Goal: Find specific page/section: Find specific page/section

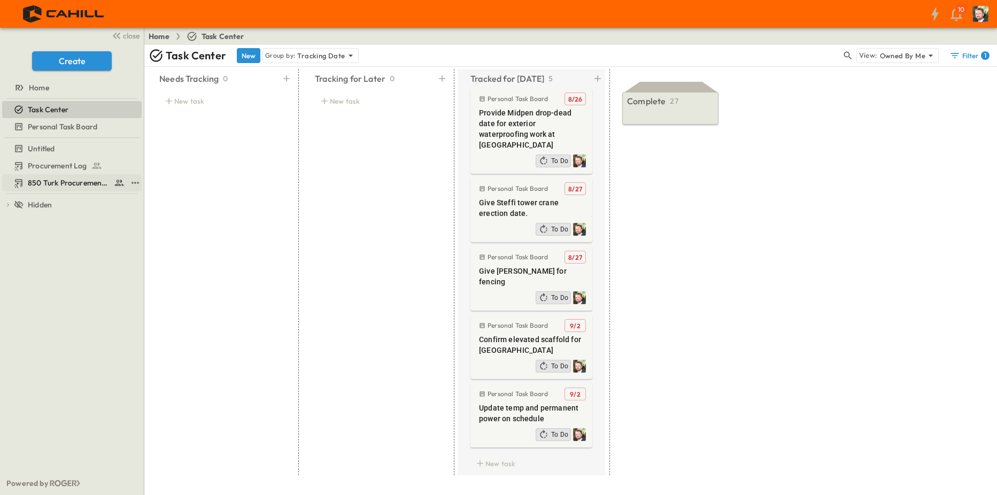
click at [50, 188] on span "850 Turk Procurement Log" at bounding box center [69, 182] width 82 height 11
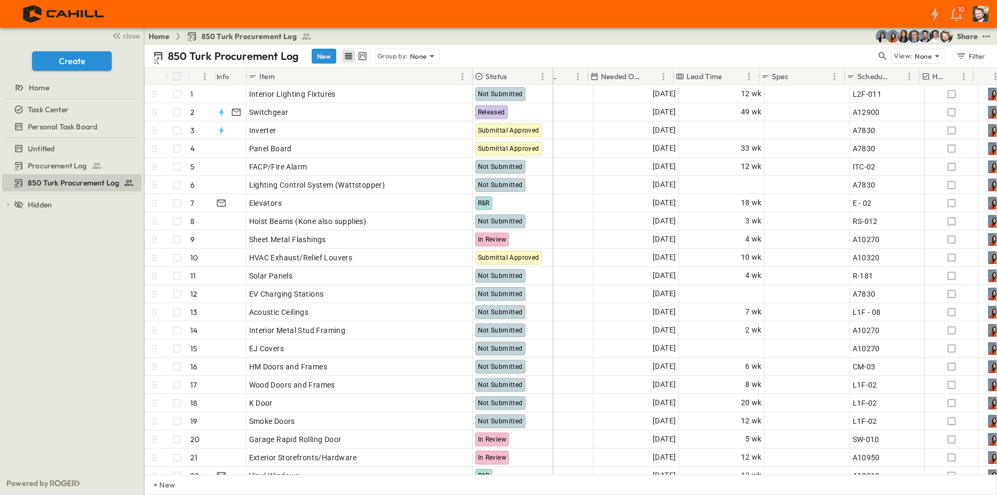
scroll to position [0, 746]
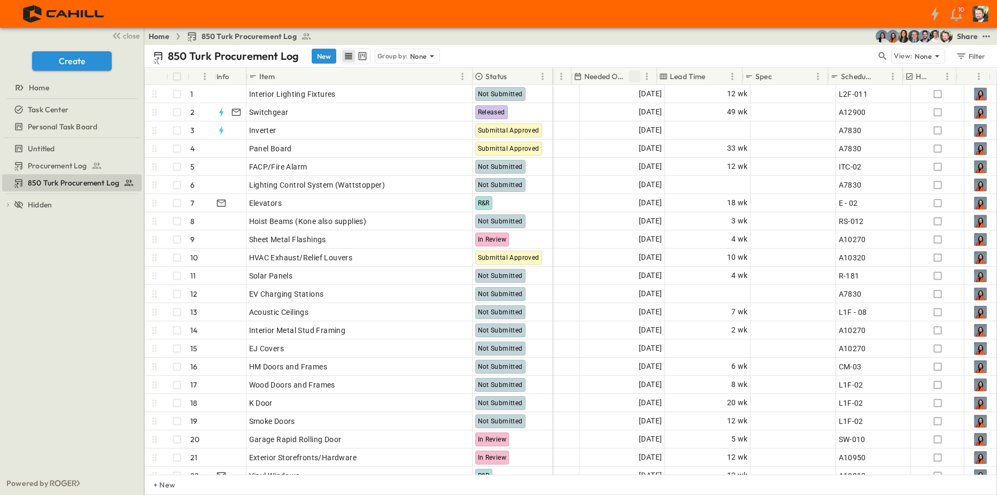
click at [634, 75] on icon "Sort" at bounding box center [635, 77] width 10 height 10
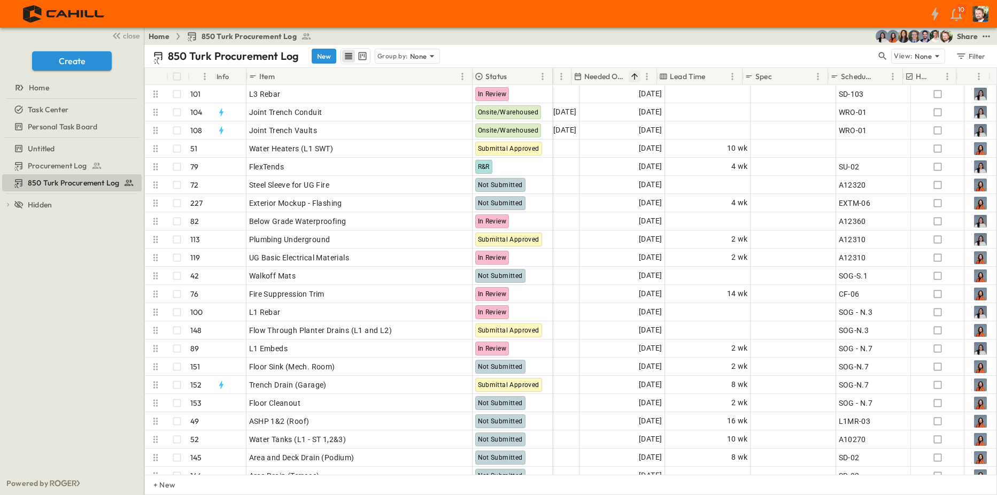
click at [638, 77] on icon "Sort" at bounding box center [635, 77] width 10 height 10
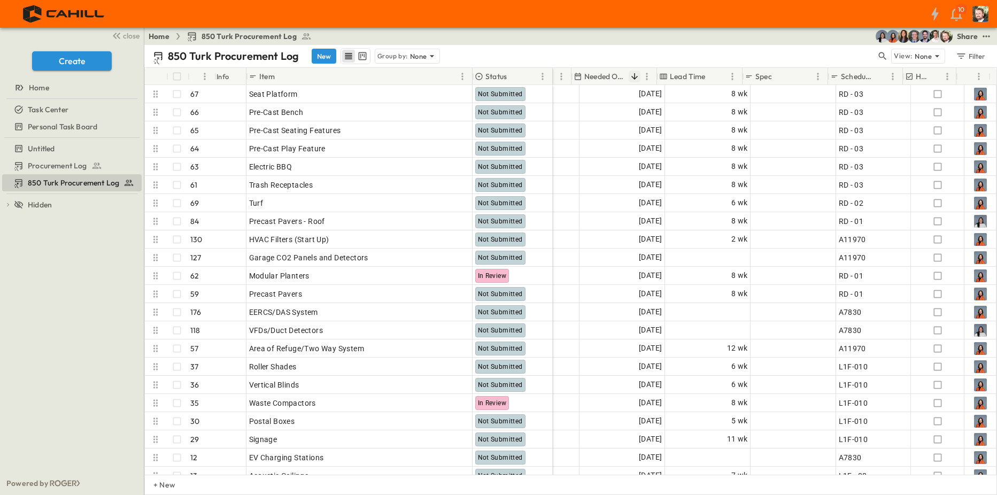
click at [634, 76] on icon "Sort" at bounding box center [634, 76] width 6 height 6
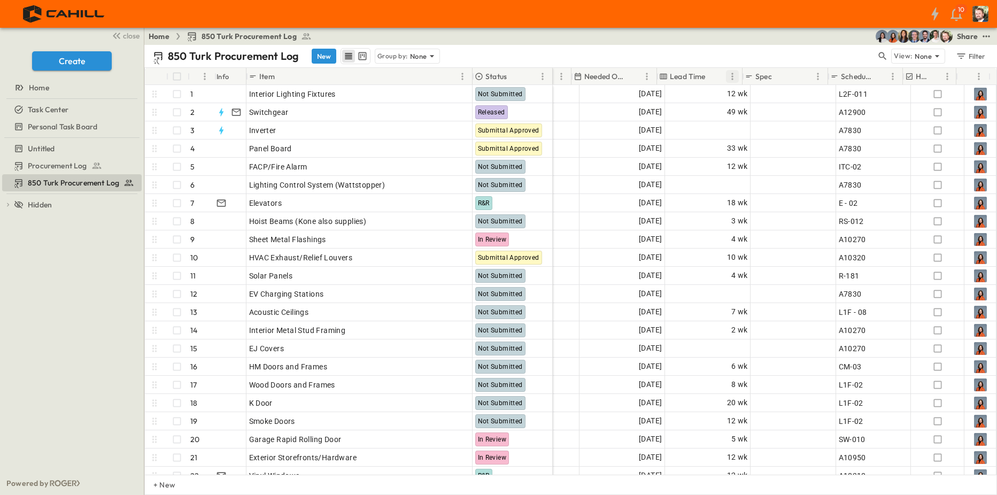
click at [734, 78] on icon "Menu" at bounding box center [732, 76] width 11 height 11
click at [648, 76] on icon "Menu" at bounding box center [646, 76] width 11 height 11
click at [595, 93] on span "Group by Needed Onsite" at bounding box center [596, 95] width 96 height 11
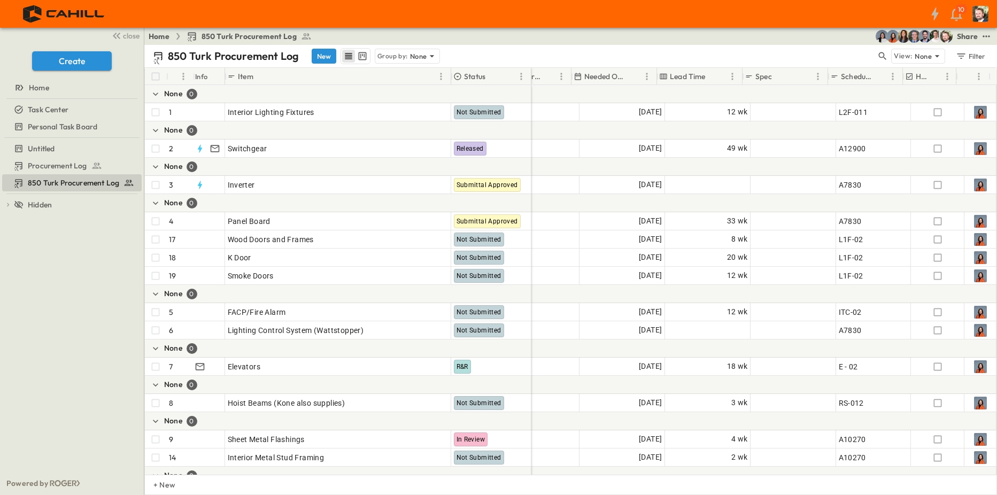
scroll to position [0, 724]
click at [638, 76] on icon "Sort" at bounding box center [635, 77] width 10 height 10
click at [634, 76] on icon "Sort" at bounding box center [634, 76] width 6 height 6
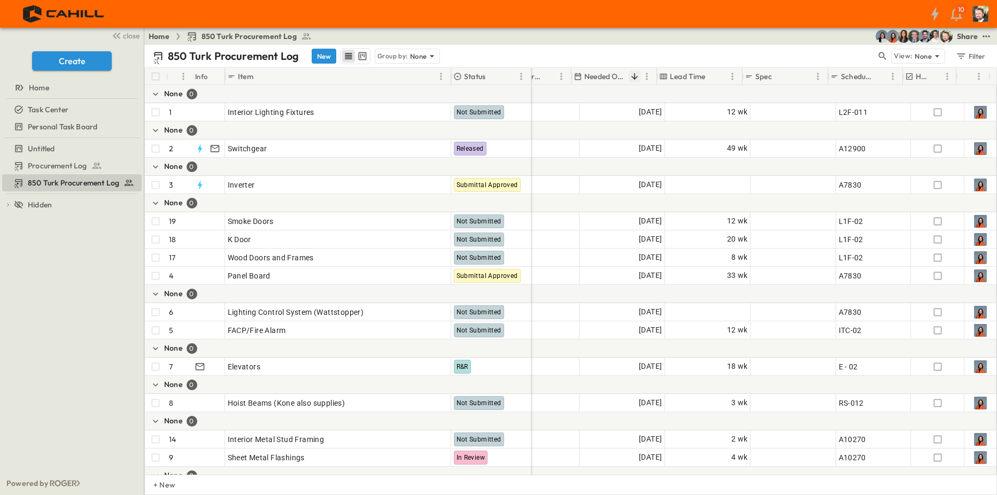
click at [635, 76] on icon "Sort" at bounding box center [635, 77] width 10 height 10
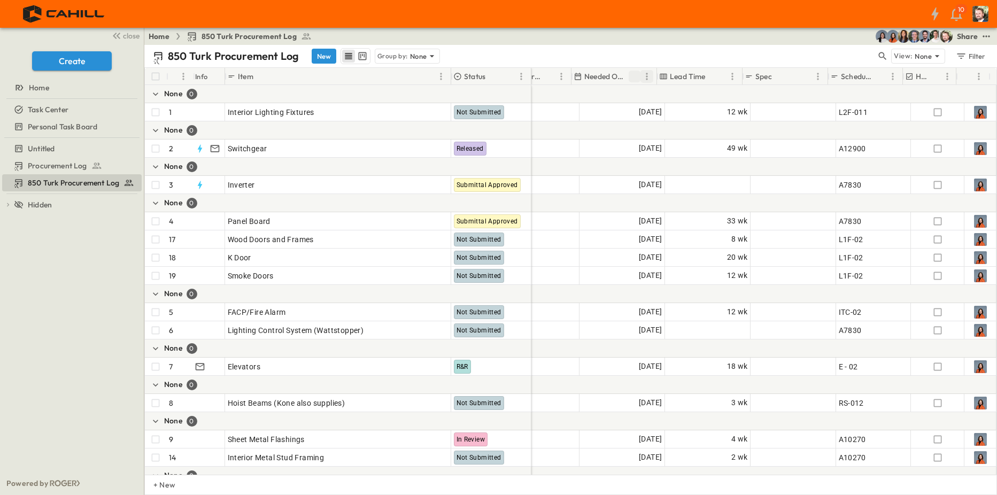
click at [648, 76] on icon "Menu" at bounding box center [646, 76] width 11 height 11
click at [621, 96] on span "Stop grouping by Needed Onsite" at bounding box center [588, 95] width 111 height 11
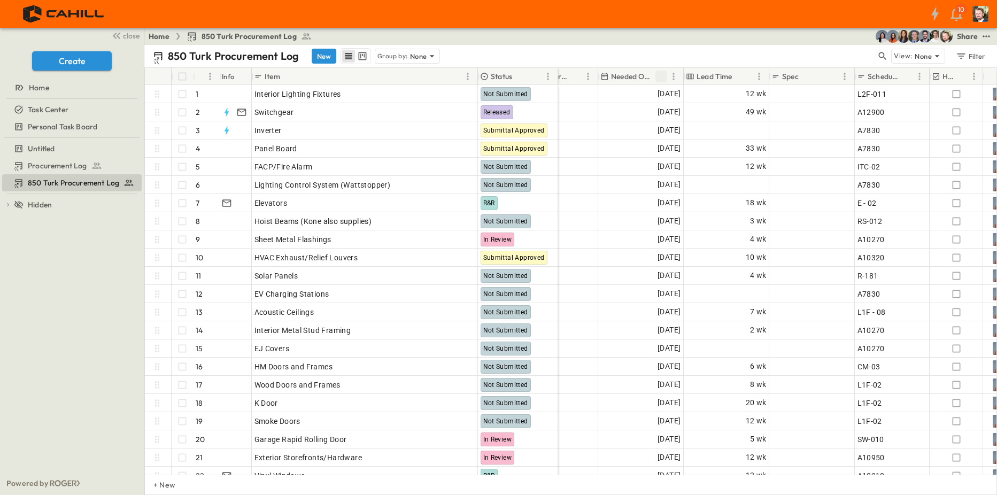
click at [660, 74] on icon "Sort" at bounding box center [661, 77] width 10 height 10
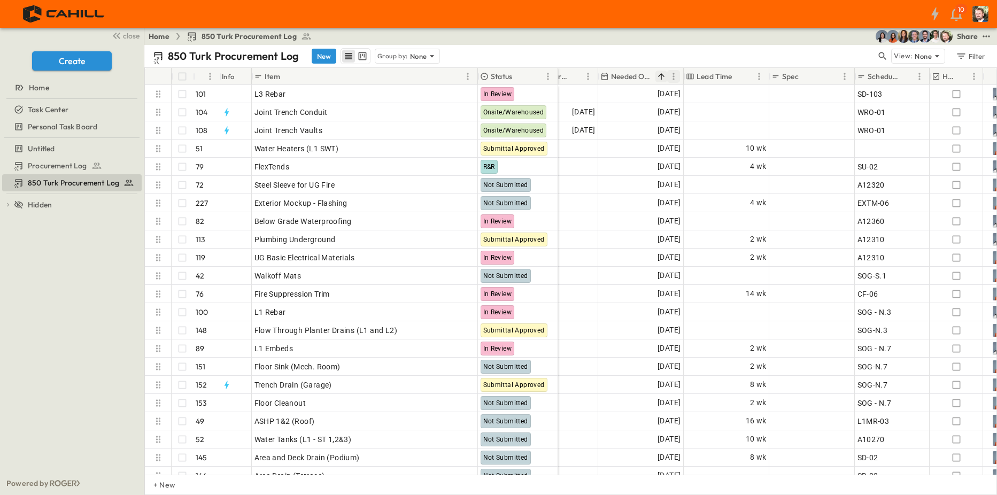
click at [672, 78] on icon "Menu" at bounding box center [673, 76] width 11 height 11
click at [623, 98] on span "Group by Needed Onsite" at bounding box center [623, 95] width 96 height 11
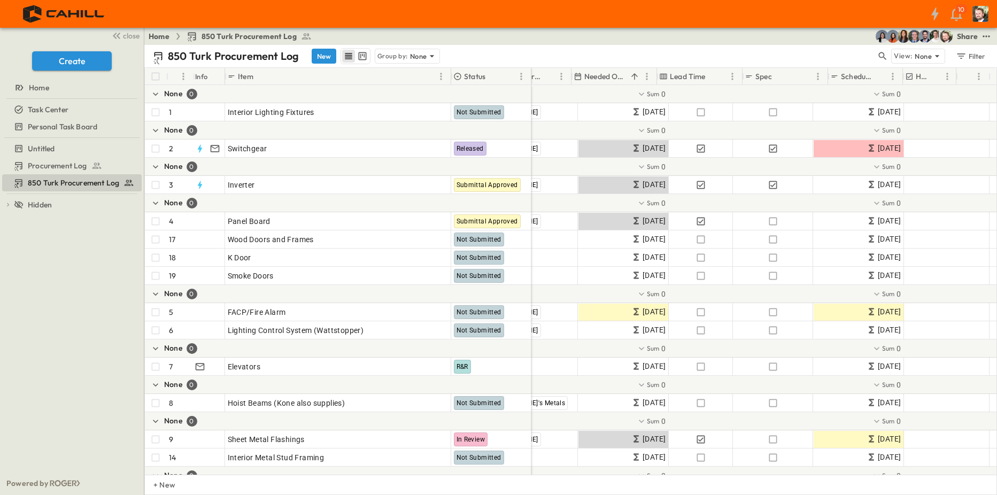
scroll to position [0, 0]
